Goal: Entertainment & Leisure: Consume media (video, audio)

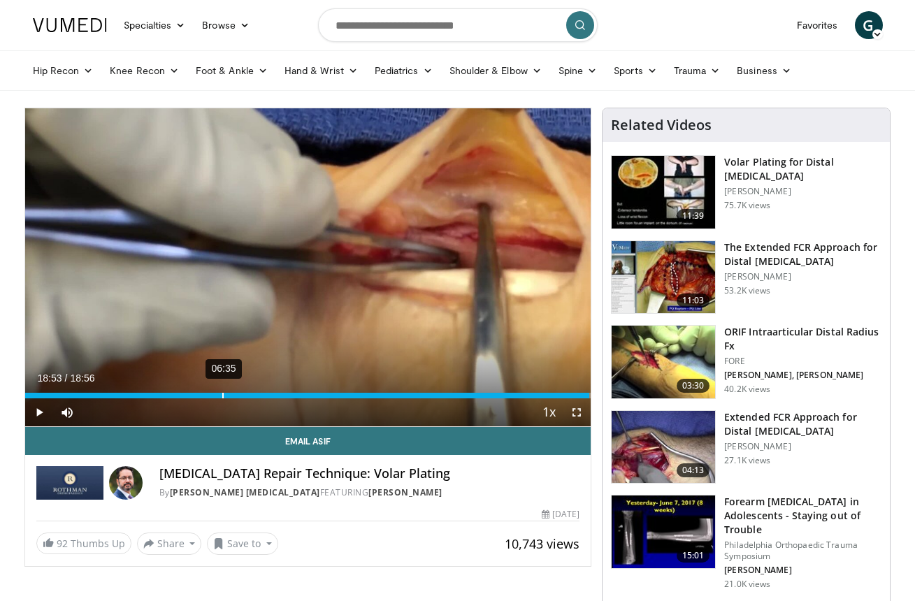
scroll to position [9, 14]
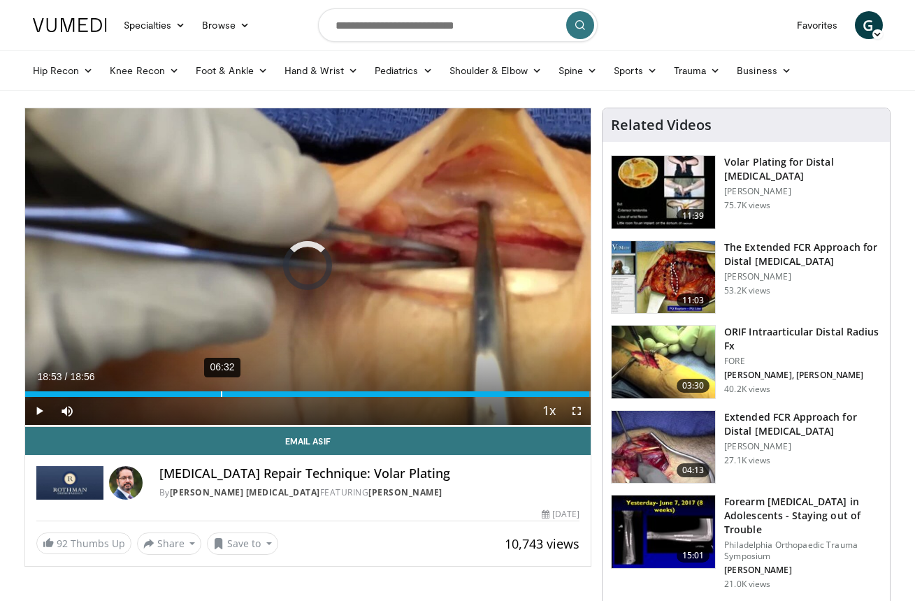
click at [220, 388] on div "Loaded : 99.78% 06:32 18:53" at bounding box center [308, 390] width 566 height 13
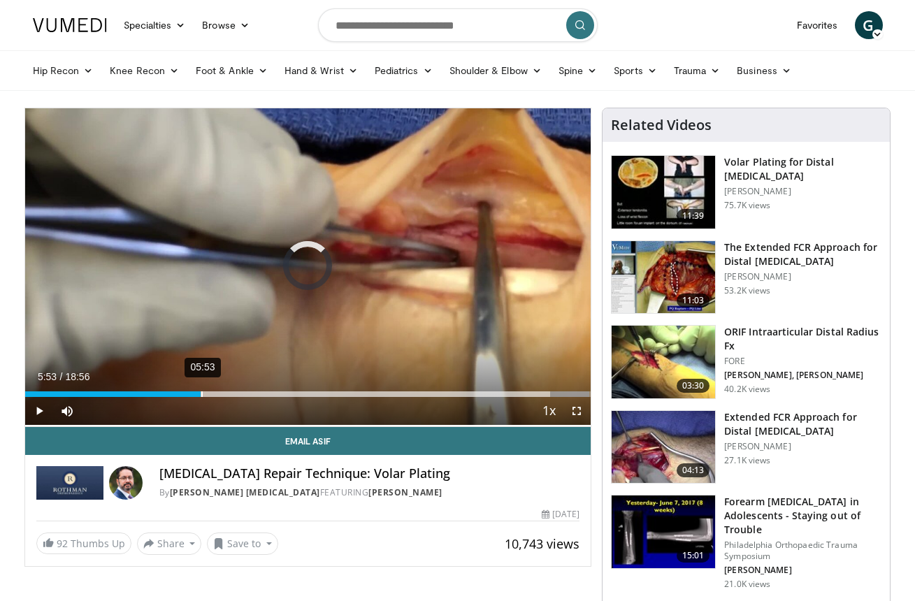
click at [201, 391] on div "05:53" at bounding box center [201, 394] width 1 height 6
click at [39, 408] on span "Video Player" at bounding box center [39, 411] width 28 height 28
click at [39, 408] on video-js "**********" at bounding box center [308, 267] width 566 height 319
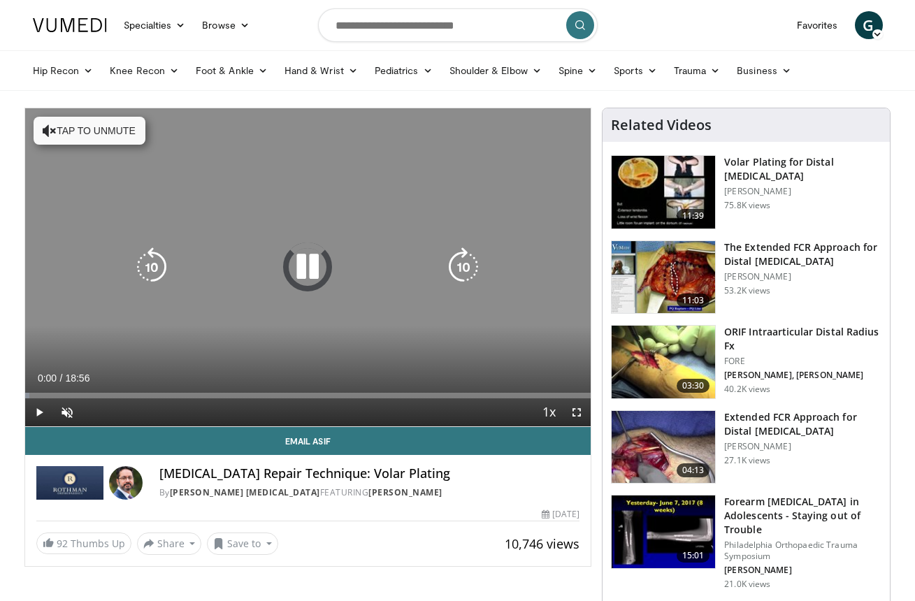
click at [306, 267] on icon "Video Player" at bounding box center [307, 266] width 39 height 39
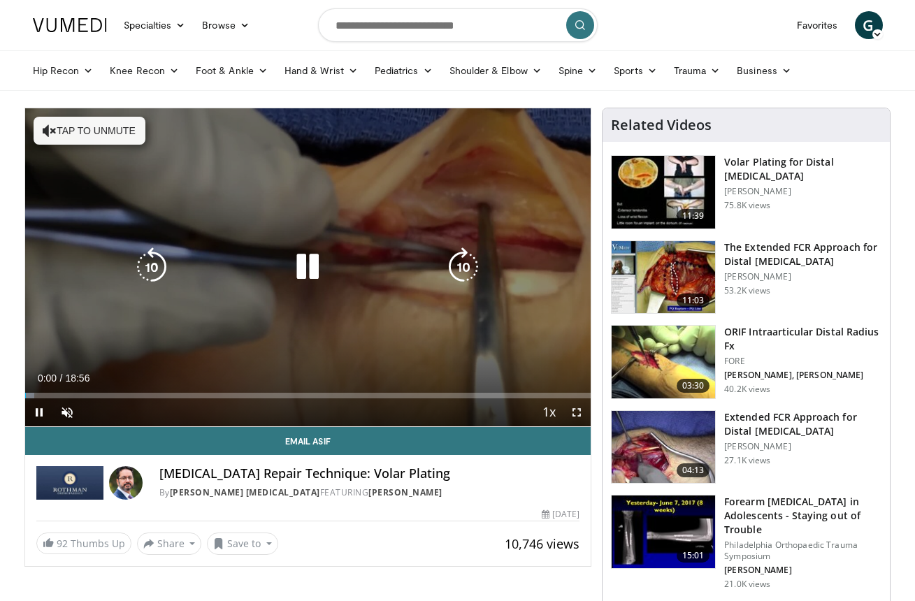
click at [92, 127] on button "Tap to unmute" at bounding box center [90, 131] width 112 height 28
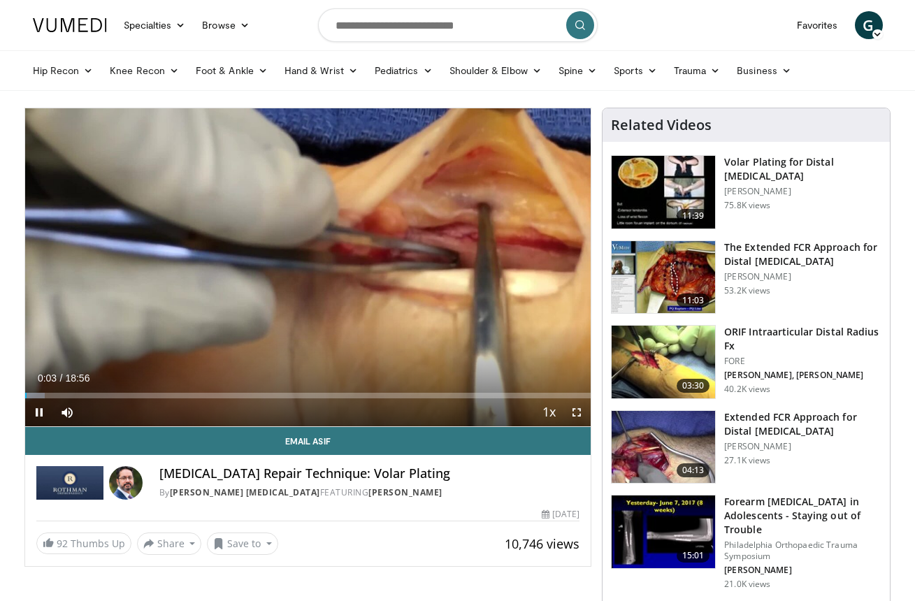
click at [37, 412] on span "Video Player" at bounding box center [39, 412] width 28 height 28
click at [268, 393] on div "08:06" at bounding box center [268, 396] width 1 height 6
click at [235, 396] on div "07:03" at bounding box center [235, 396] width 1 height 6
click at [191, 398] on div "Current Time 6:59 / Duration 18:56 Play Skip Backward Skip Forward Mute 60% Loa…" at bounding box center [308, 412] width 566 height 28
click at [196, 397] on div "05:42" at bounding box center [196, 396] width 1 height 6
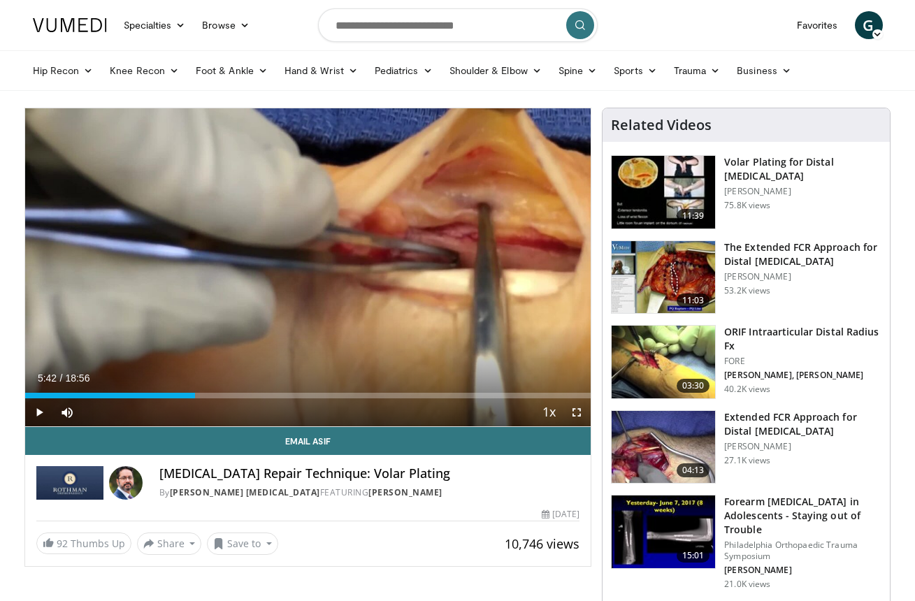
click at [183, 398] on div "Current Time 5:42 / Duration 18:56 Play Skip Backward Skip Forward Mute 60% Loa…" at bounding box center [308, 412] width 566 height 28
click at [174, 397] on div "05:42" at bounding box center [110, 396] width 170 height 6
click at [579, 414] on span "Video Player" at bounding box center [576, 412] width 28 height 28
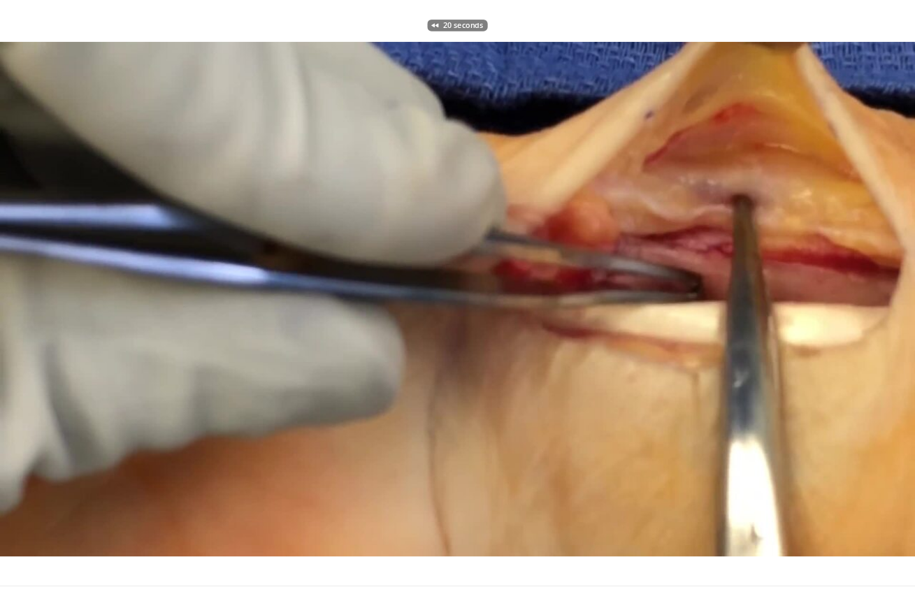
scroll to position [0, 8]
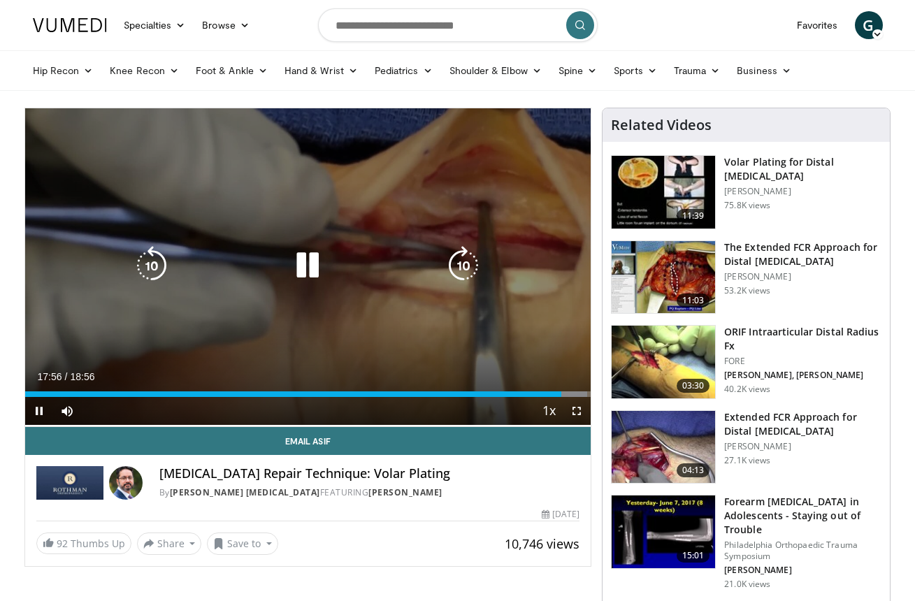
click at [300, 258] on icon "Video Player" at bounding box center [307, 265] width 39 height 39
